Goal: Transaction & Acquisition: Purchase product/service

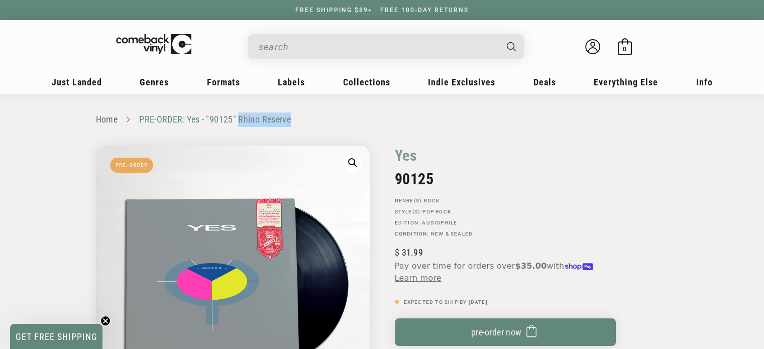
drag, startPoint x: 297, startPoint y: 119, endPoint x: 240, endPoint y: 119, distance: 57.8
click at [240, 119] on ul "Home PRE-ORDER: Yes - "90125" Rhino Reserve" at bounding box center [382, 120] width 573 height 15
copy link "Rhino Reserve"
click at [316, 42] on input "When autocomplete results are available use up and down arrows to review and en…" at bounding box center [378, 47] width 238 height 21
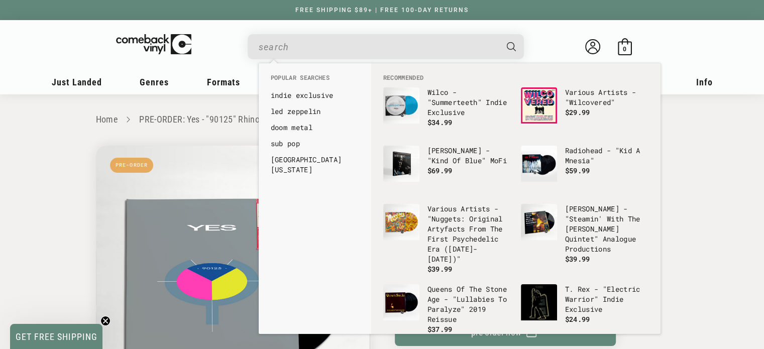
paste input "Rhino Reserve"
type input "Rhino Reserve"
click at [510, 45] on icon "Search" at bounding box center [511, 46] width 9 height 9
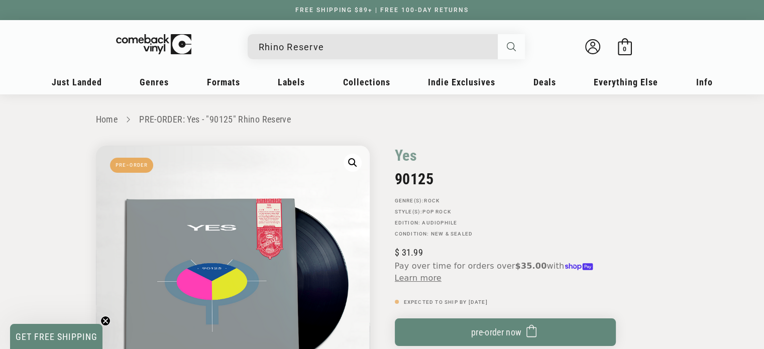
click at [510, 44] on icon "Search" at bounding box center [511, 46] width 9 height 9
click at [389, 53] on input "Rhino Reserve" at bounding box center [378, 47] width 238 height 21
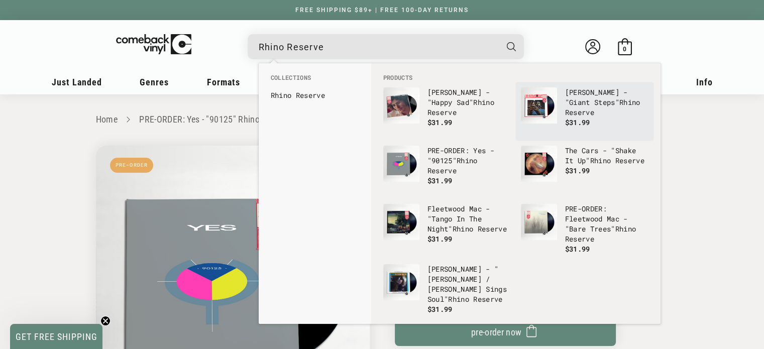
click at [565, 102] on p "[PERSON_NAME] - "Giant Steps" Rhino Reserve" at bounding box center [606, 102] width 83 height 30
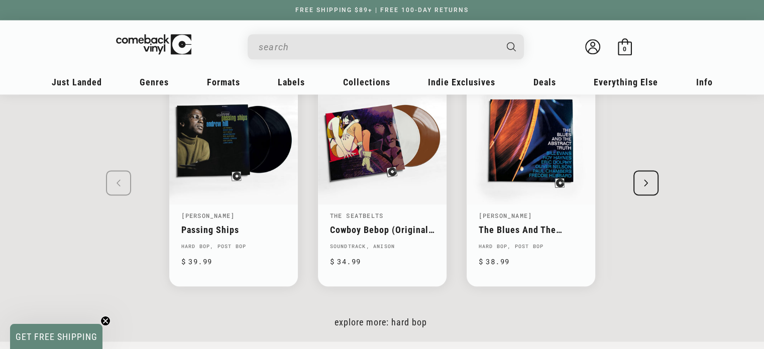
scroll to position [1356, 0]
